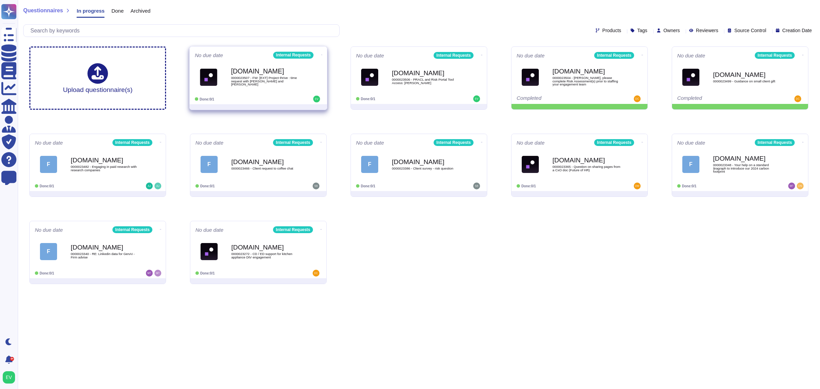
click at [262, 71] on b "[DOMAIN_NAME]" at bounding box center [265, 71] width 69 height 6
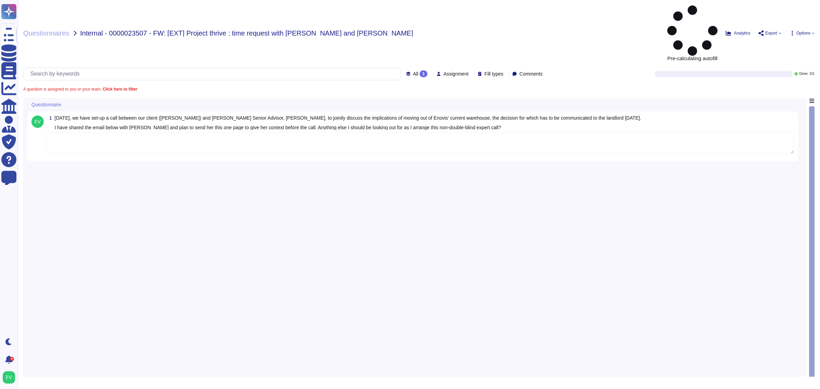
click at [121, 133] on textarea at bounding box center [419, 143] width 747 height 21
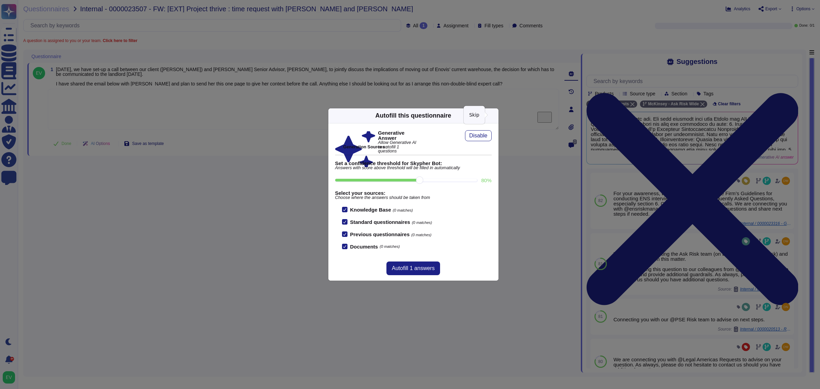
click at [494, 115] on icon at bounding box center [494, 115] width 0 height 0
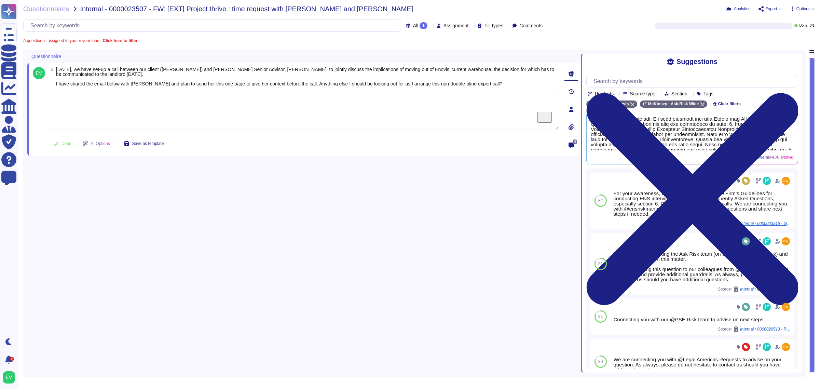
click at [137, 99] on textarea "To enrich screen reader interactions, please activate Accessibility in Grammarl…" at bounding box center [303, 109] width 511 height 41
paste textarea "Thank you for contacting the Ask Risk team. Could you please share the study ch…"
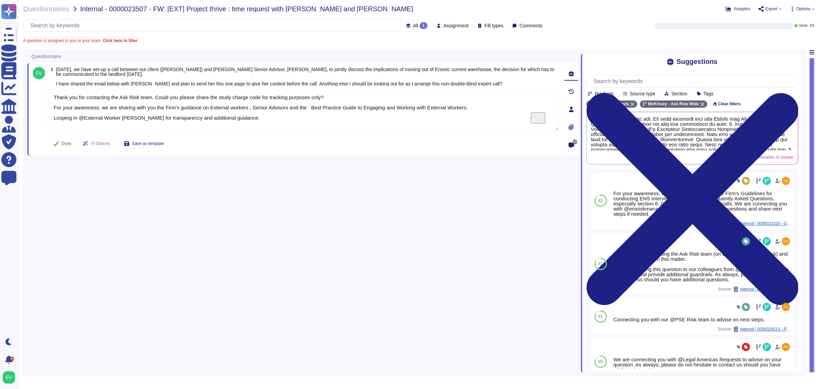
type textarea "Thank you for contacting the Ask Risk team. Could you please share the study ch…"
click at [65, 142] on span "Done" at bounding box center [66, 143] width 10 height 4
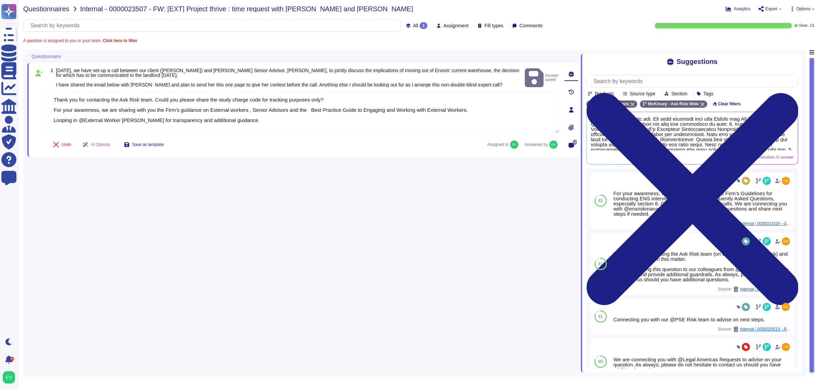
click at [38, 5] on span "Questionnaires" at bounding box center [46, 8] width 46 height 7
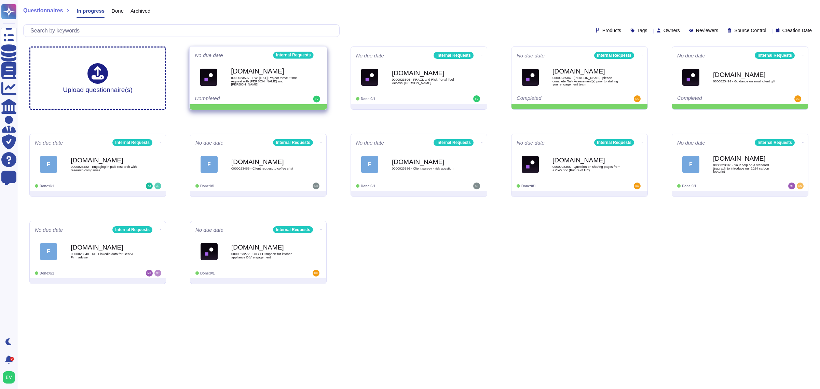
click at [321, 54] on icon at bounding box center [321, 55] width 1 height 2
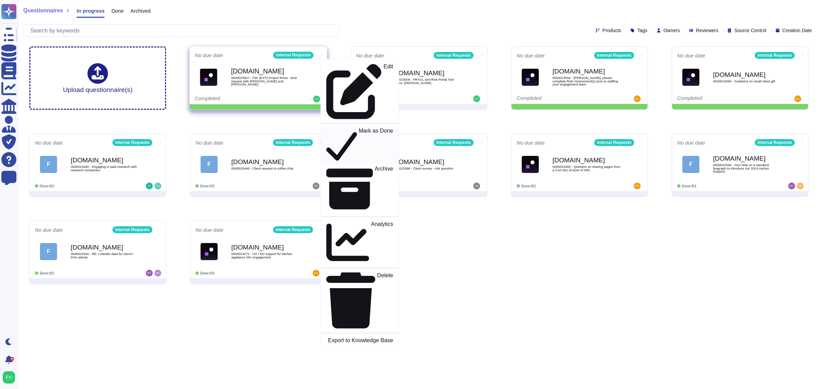
click at [359, 128] on p "Mark as Done" at bounding box center [376, 145] width 34 height 35
